Goal: Check status: Check status

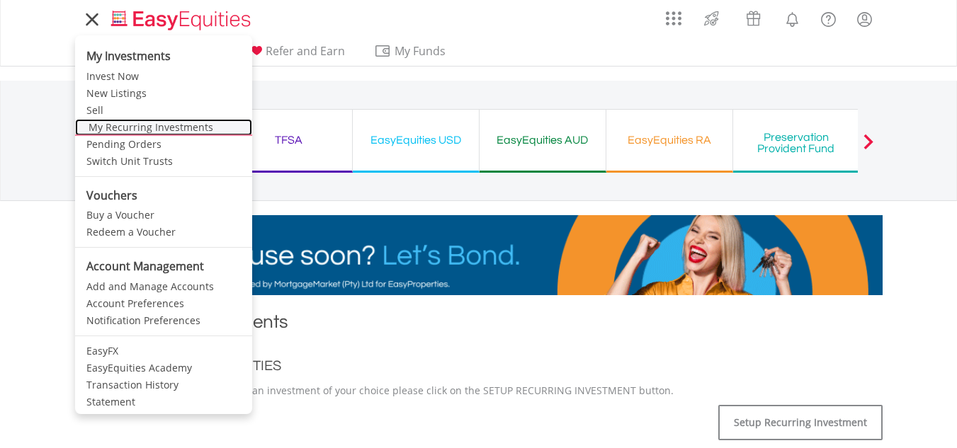
click at [190, 135] on link "My Recurring Investments" at bounding box center [163, 127] width 177 height 17
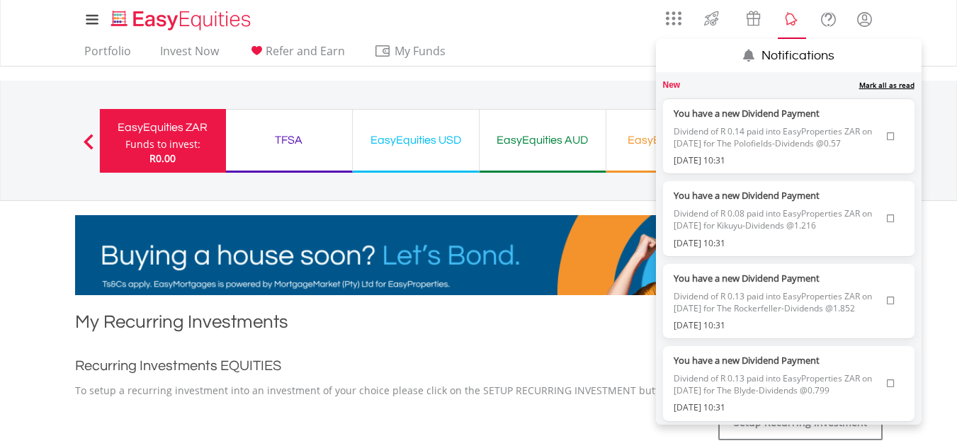
click at [794, 23] on lord-icon "Notifications" at bounding box center [792, 20] width 18 height 18
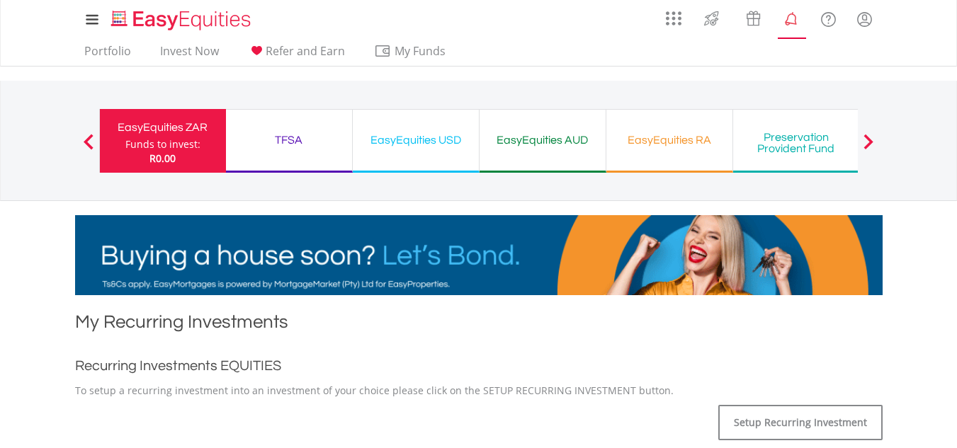
click at [794, 23] on lord-icon "Notifications" at bounding box center [792, 20] width 18 height 18
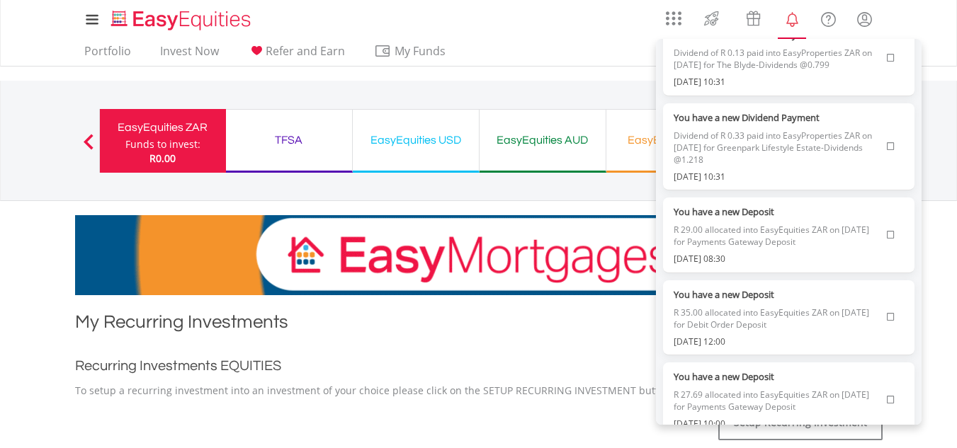
scroll to position [305, 0]
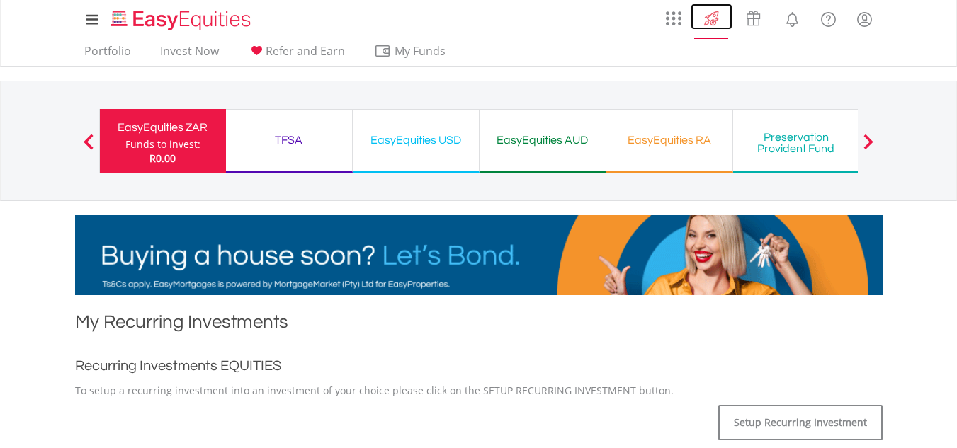
click at [706, 10] on img at bounding box center [711, 18] width 23 height 23
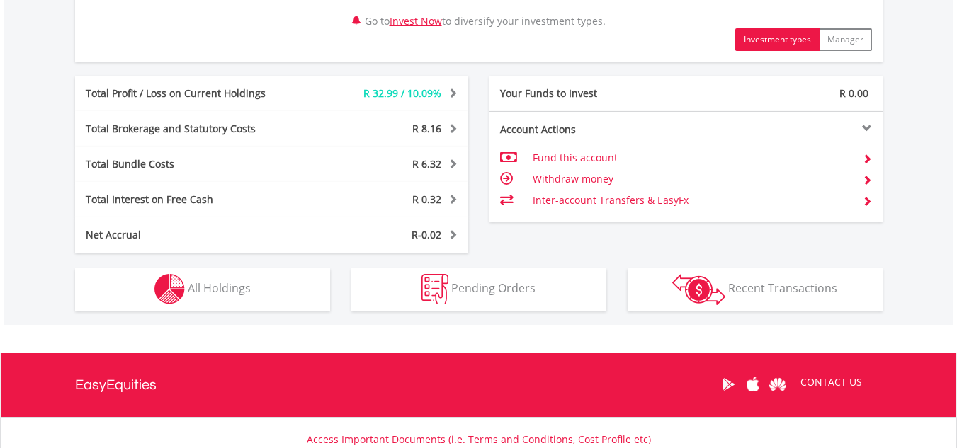
scroll to position [758, 0]
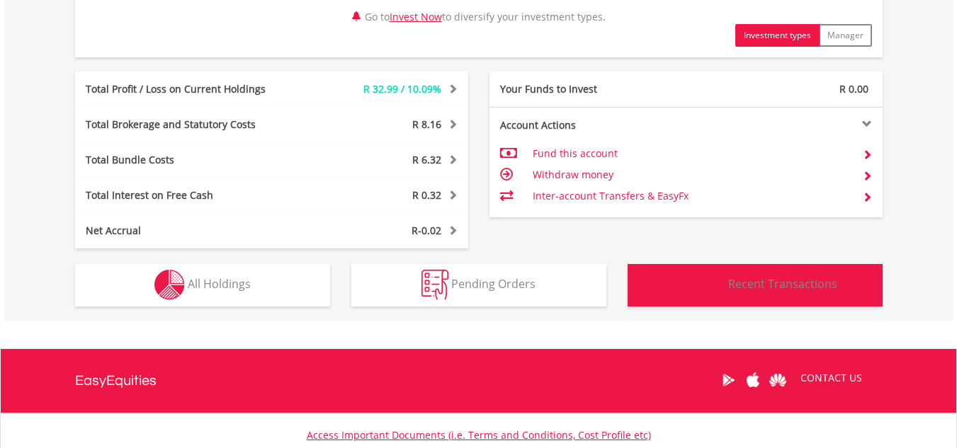
click at [765, 299] on button "Transactions Recent Transactions" at bounding box center [754, 285] width 255 height 42
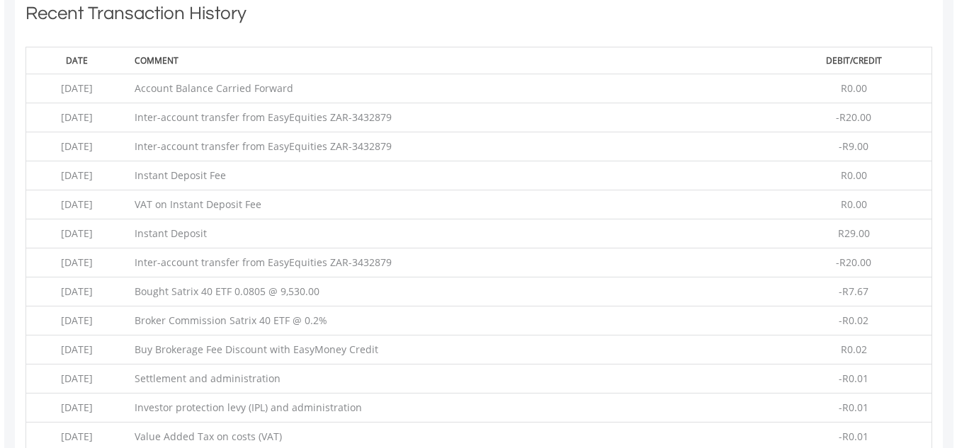
scroll to position [1089, 0]
drag, startPoint x: 127, startPoint y: 149, endPoint x: 48, endPoint y: 144, distance: 78.8
click at [48, 144] on td "2025-08-16" at bounding box center [76, 149] width 102 height 29
click at [948, 147] on div "Recent Transaction History Date Comment Debit/Credit 2025-08-20 Account Balance…" at bounding box center [479, 337] width 1048 height 697
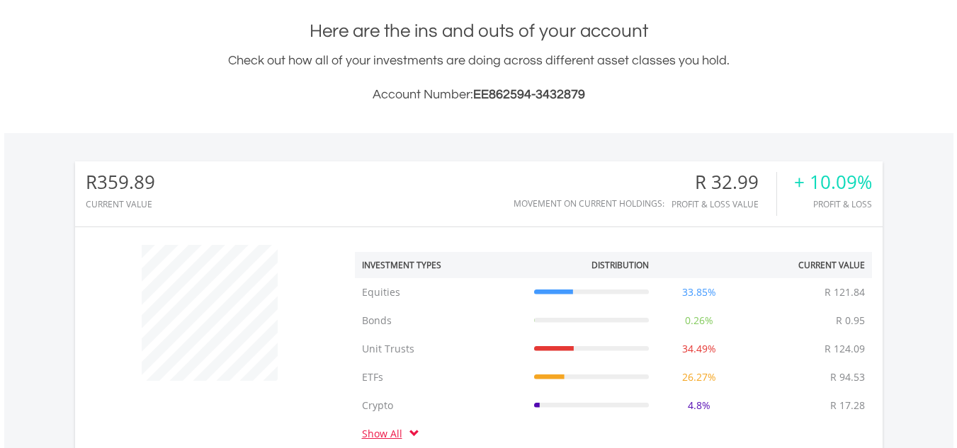
scroll to position [292, 0]
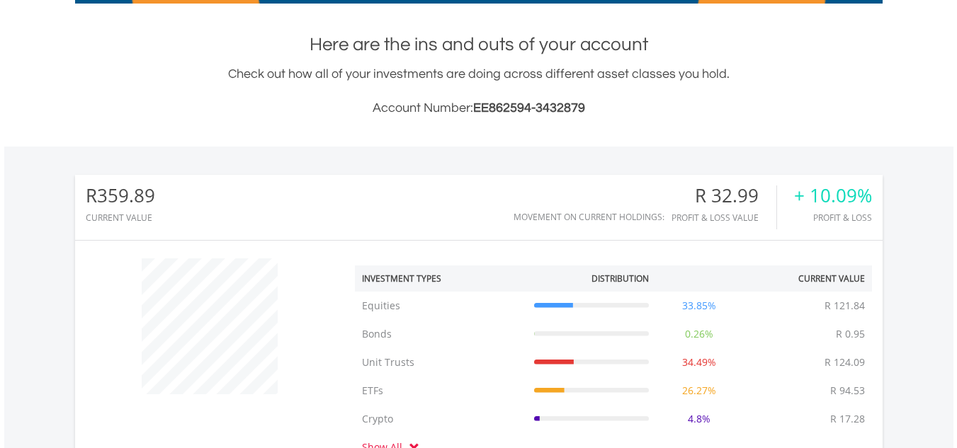
drag, startPoint x: 949, startPoint y: 149, endPoint x: 950, endPoint y: 142, distance: 7.2
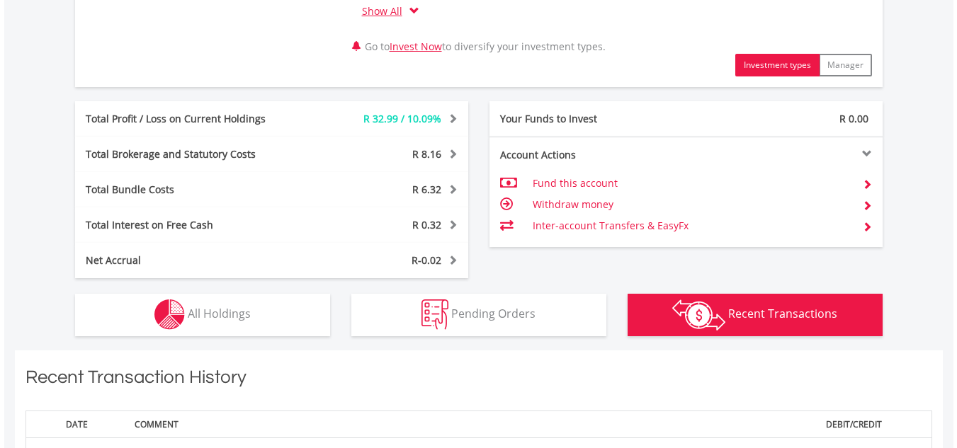
scroll to position [721, 0]
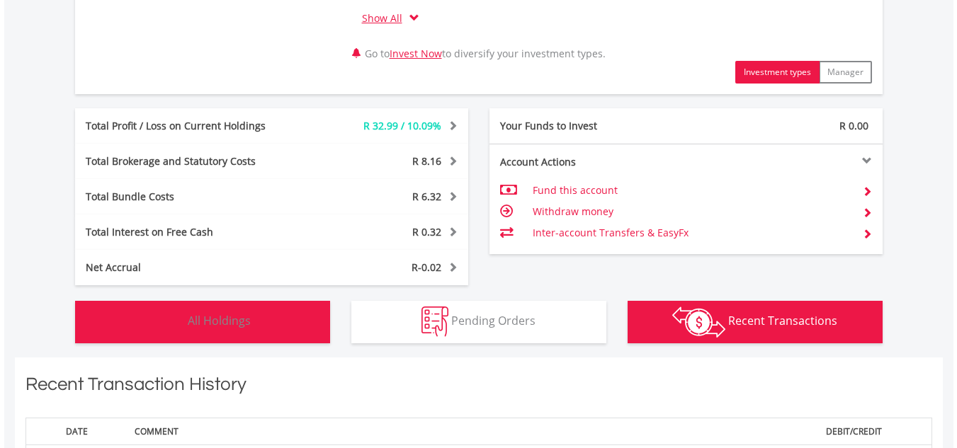
click at [284, 323] on button "Holdings All Holdings" at bounding box center [202, 322] width 255 height 42
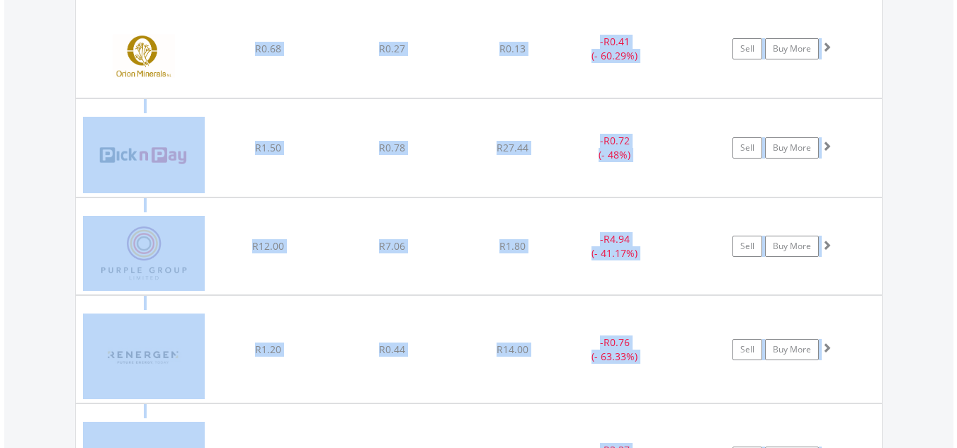
scroll to position [3027, 0]
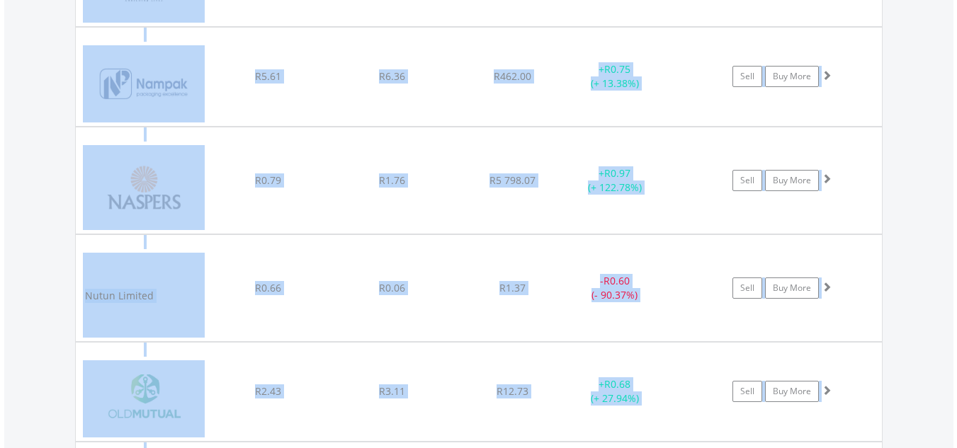
drag, startPoint x: 450, startPoint y: 54, endPoint x: 256, endPoint y: -58, distance: 224.0
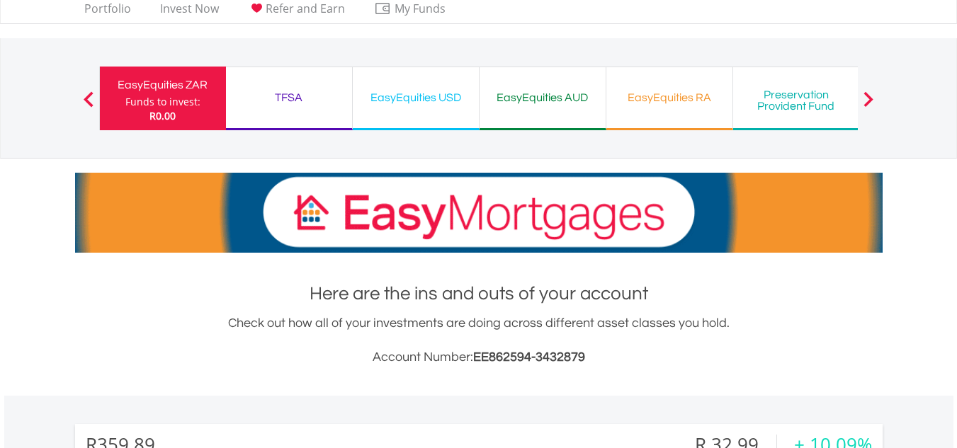
scroll to position [5, 0]
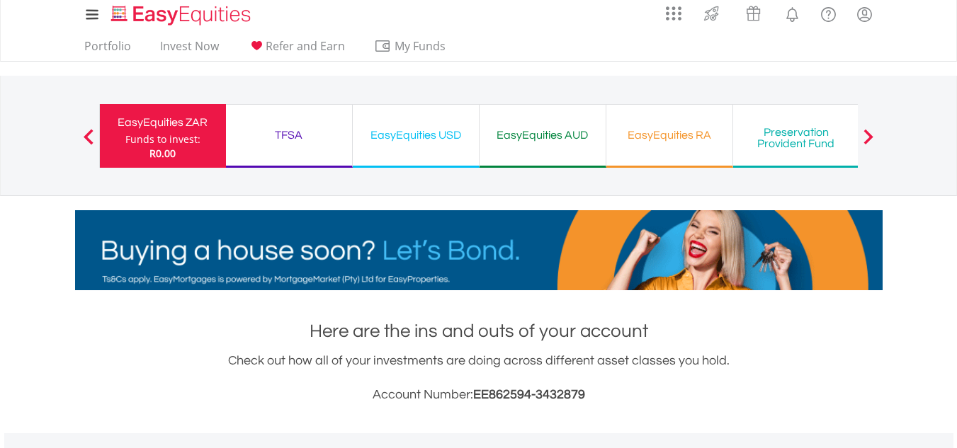
click at [292, 134] on div "TFSA" at bounding box center [288, 135] width 109 height 20
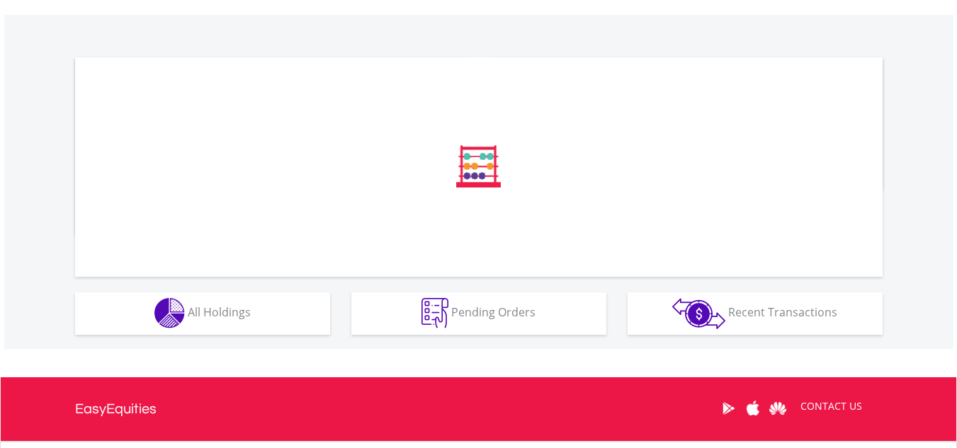
scroll to position [425, 0]
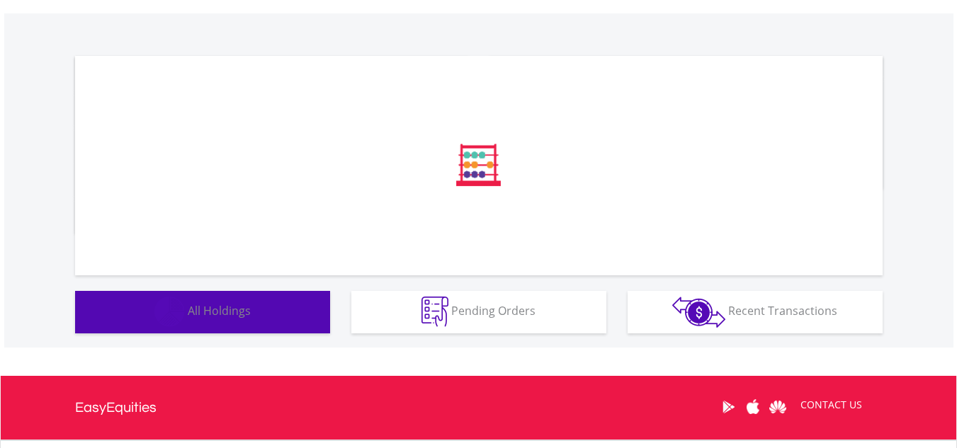
click at [209, 314] on span "All Holdings" at bounding box center [219, 311] width 63 height 16
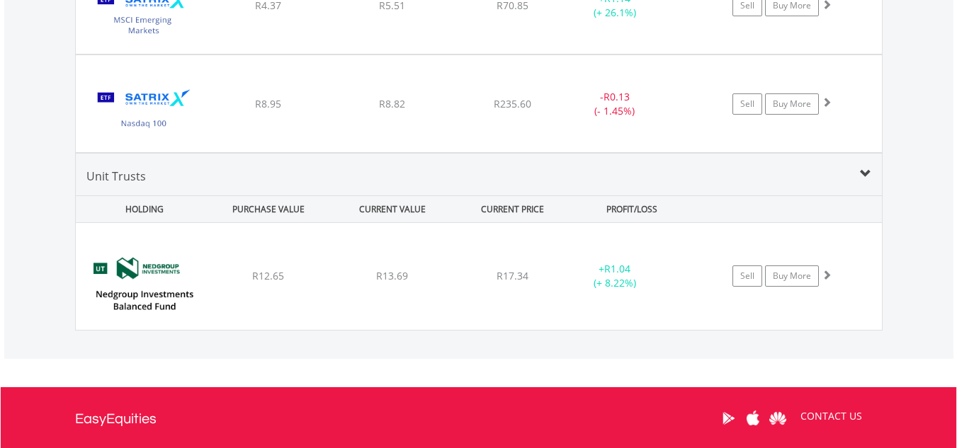
scroll to position [1249, 0]
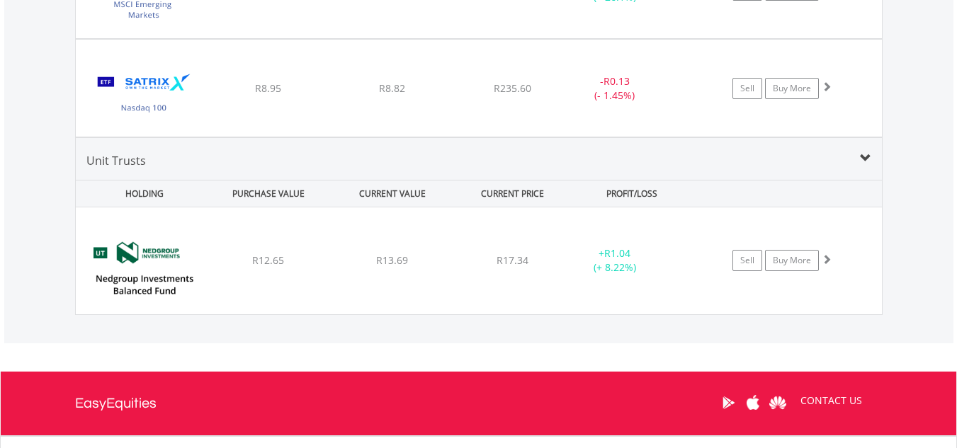
click at [950, 225] on div "Value View Share View DIY Shares HOLDING PURCHASE VALUE CURRENT VALUE CURRENT P…" at bounding box center [478, 44] width 949 height 598
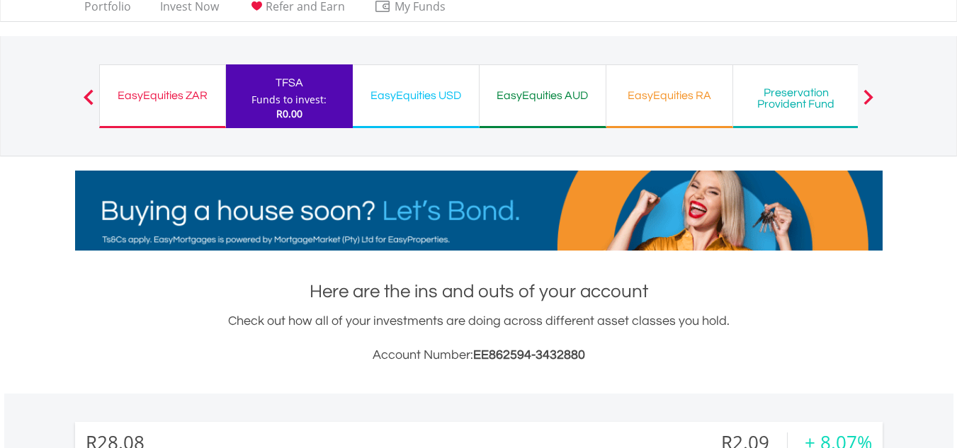
scroll to position [0, 0]
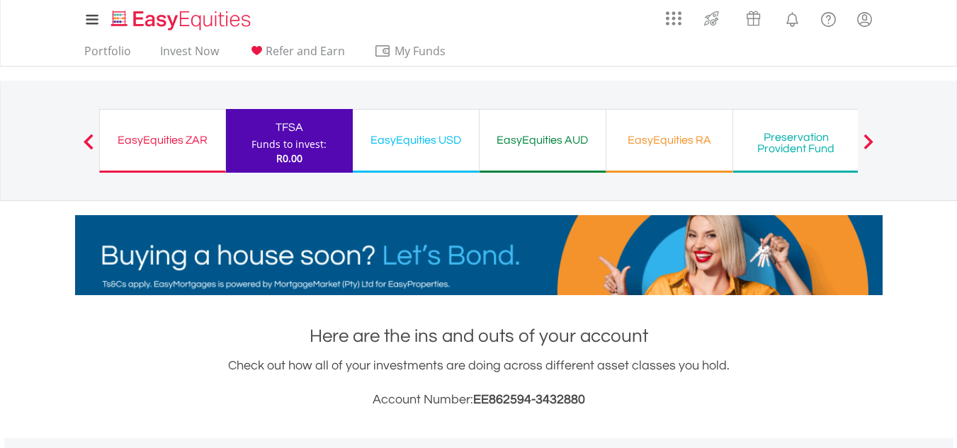
click at [213, 134] on div "EasyEquities ZAR" at bounding box center [162, 140] width 108 height 20
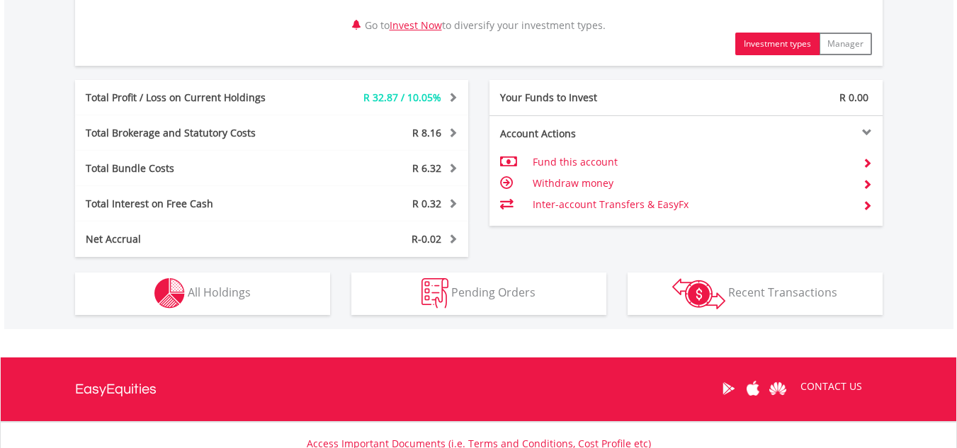
scroll to position [793, 0]
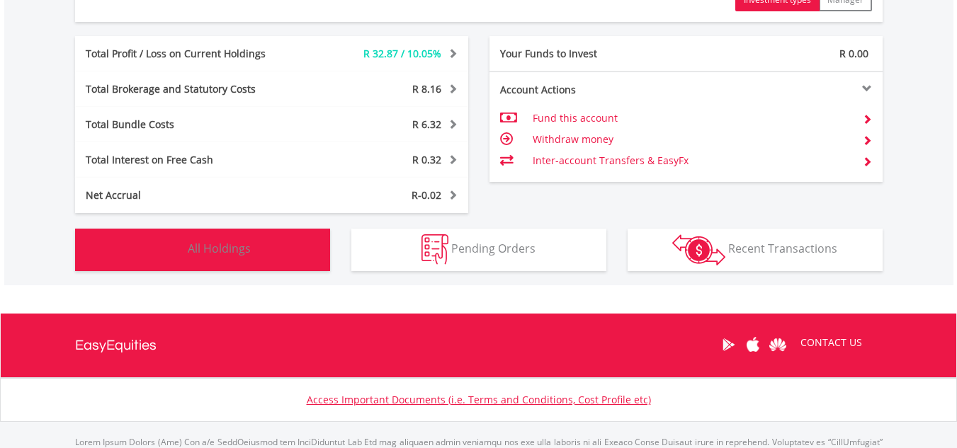
click at [135, 240] on button "Holdings All Holdings" at bounding box center [202, 250] width 255 height 42
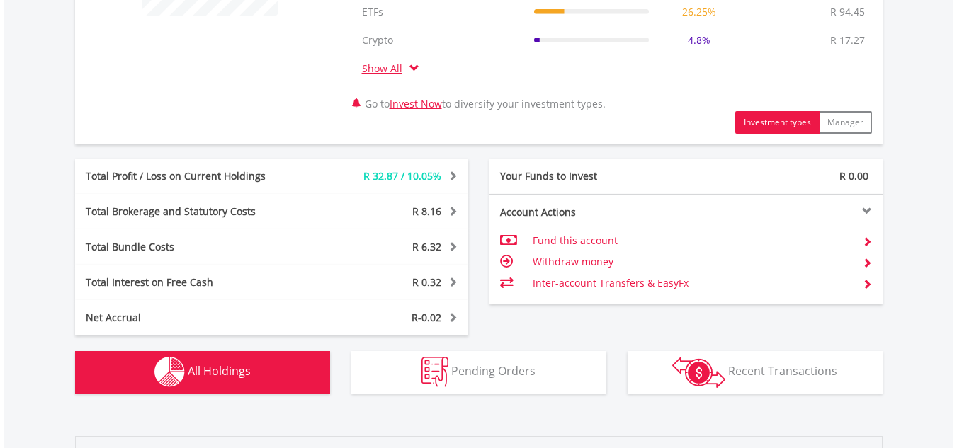
scroll to position [682, 0]
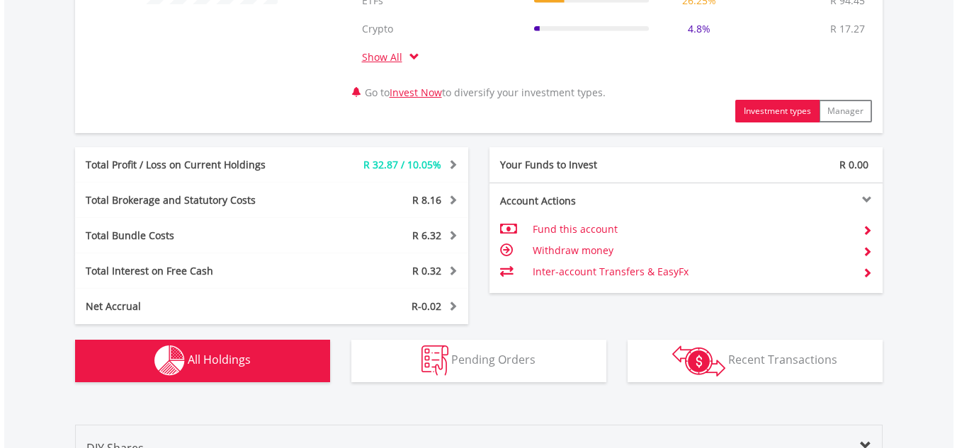
click at [447, 277] on div "R 0.32" at bounding box center [386, 271] width 164 height 14
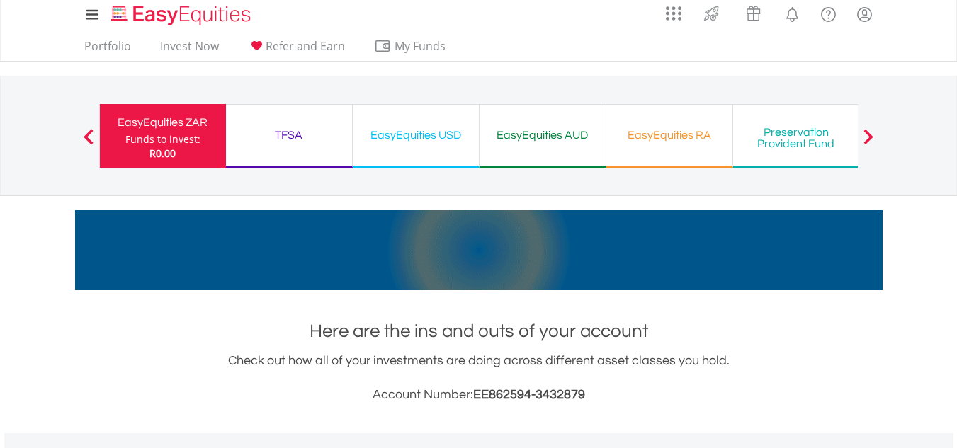
scroll to position [0, 0]
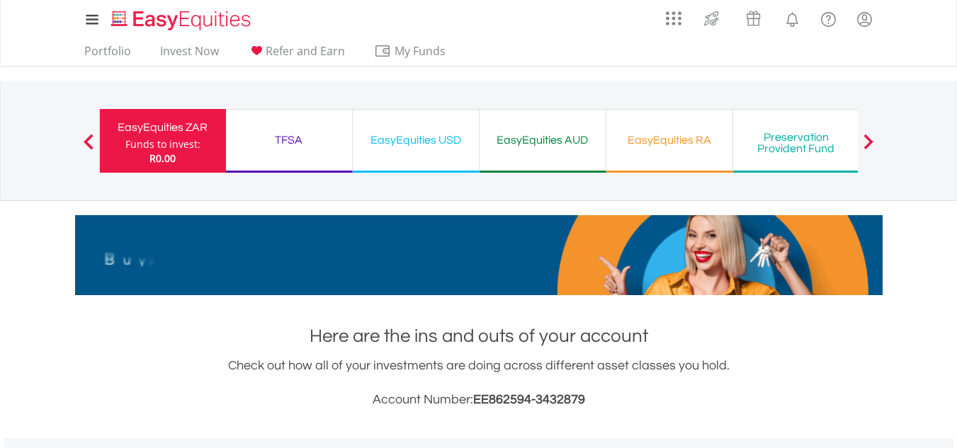
click at [288, 156] on div "TFSA Funds to invest: R0.00" at bounding box center [289, 141] width 127 height 64
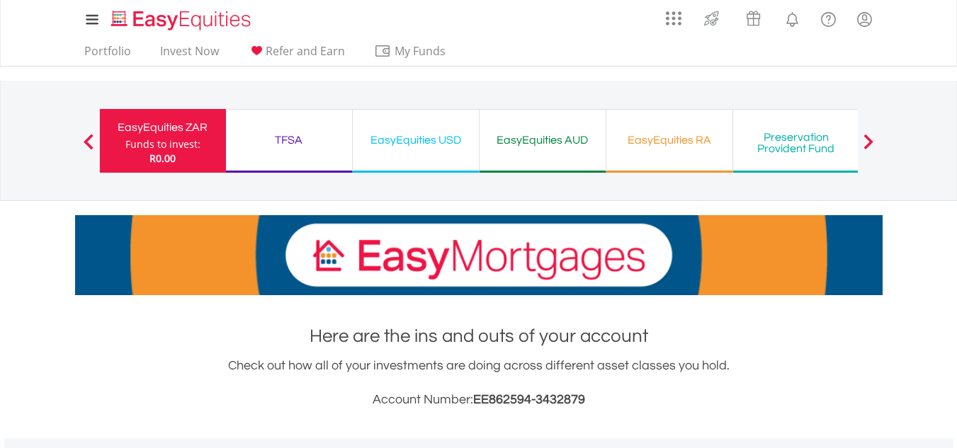
click at [288, 156] on div "TFSA Funds to invest: R0.00" at bounding box center [289, 141] width 127 height 64
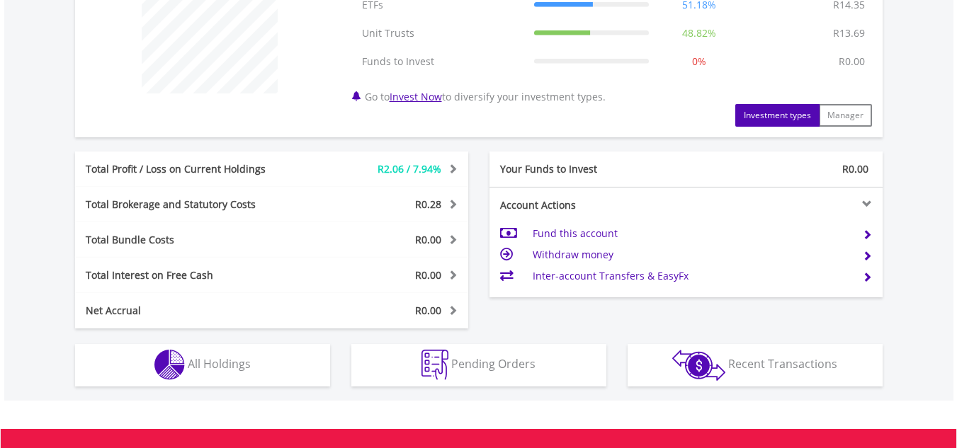
scroll to position [595, 0]
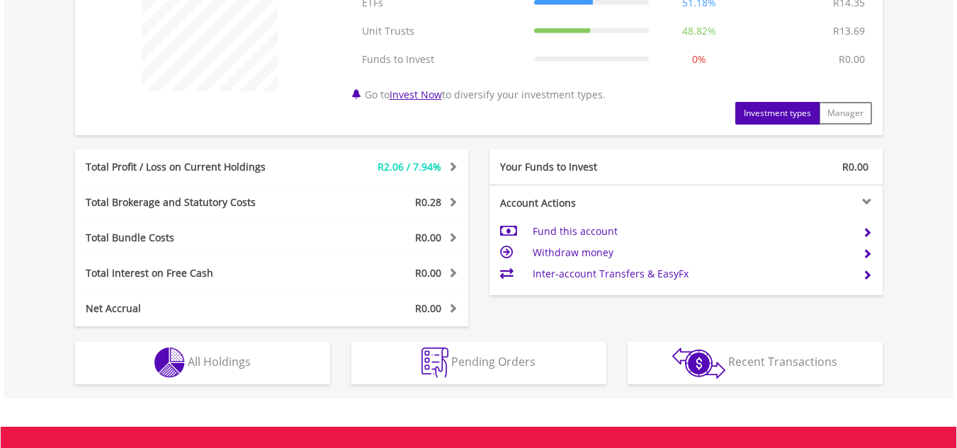
click at [450, 210] on div "Total Brokerage and Statutory Costs R0.28 Statutory Costs R0.14 Brokerage Costs…" at bounding box center [271, 202] width 393 height 35
click at [450, 206] on span at bounding box center [450, 202] width 13 height 10
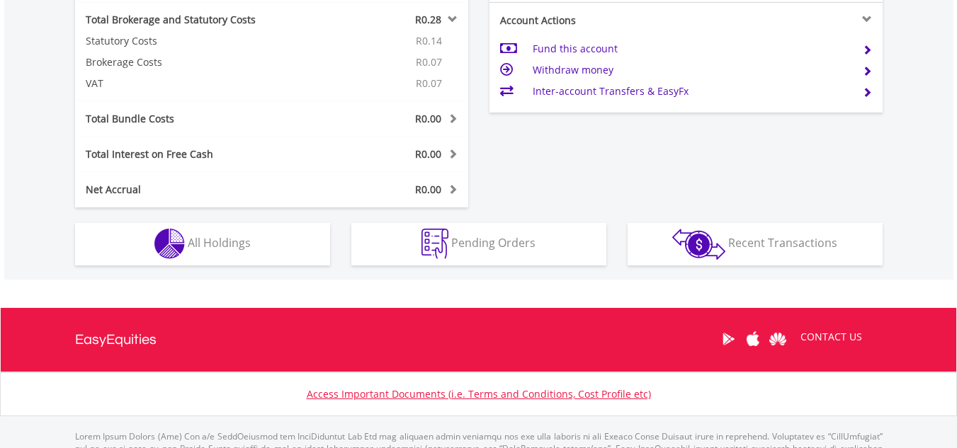
scroll to position [842, 0]
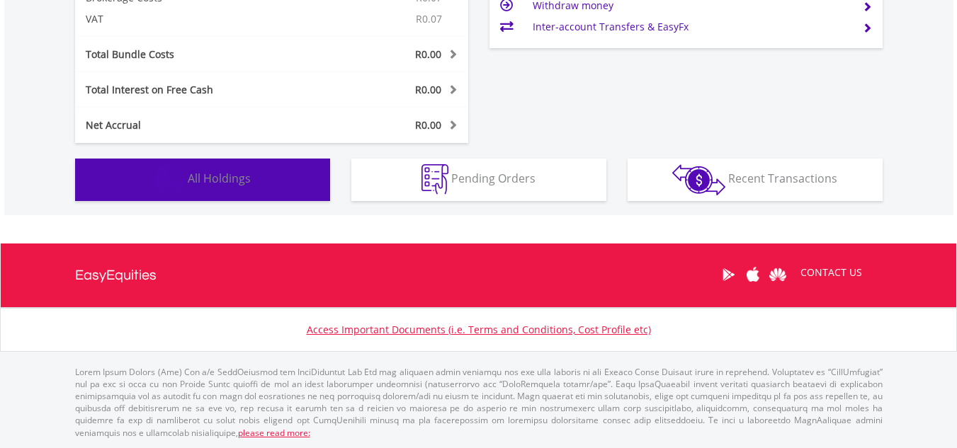
click at [268, 190] on button "Holdings All Holdings" at bounding box center [202, 180] width 255 height 42
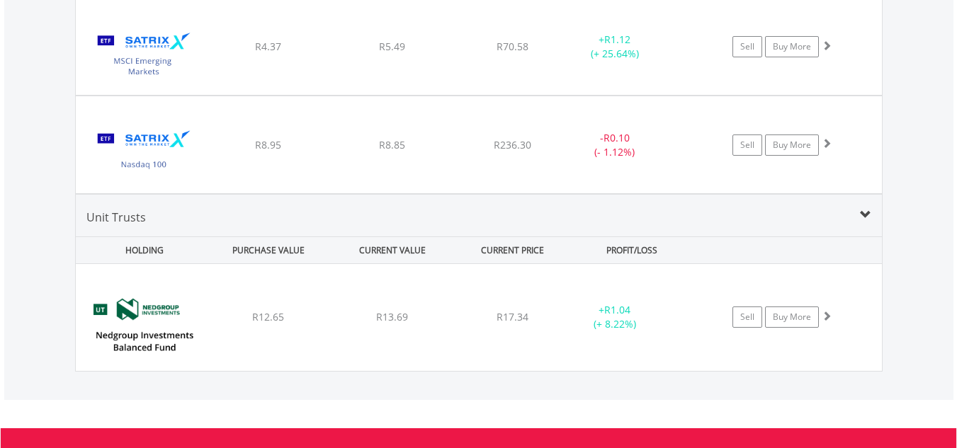
scroll to position [1284, 0]
